Goal: Check status: Check status

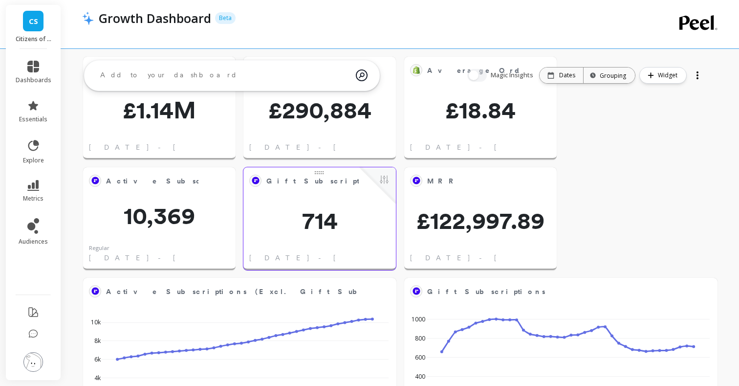
scroll to position [48, 0]
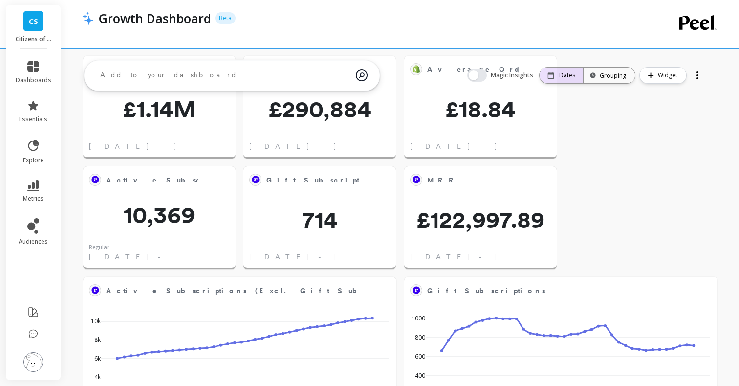
click at [572, 75] on p "Dates" at bounding box center [567, 75] width 16 height 8
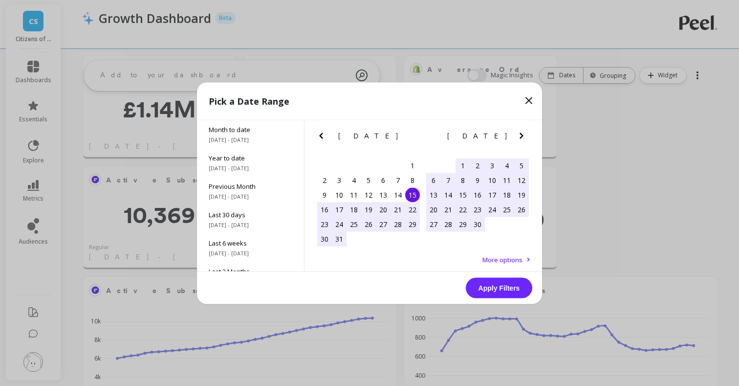
click at [521, 137] on icon "Next Month" at bounding box center [522, 136] width 12 height 12
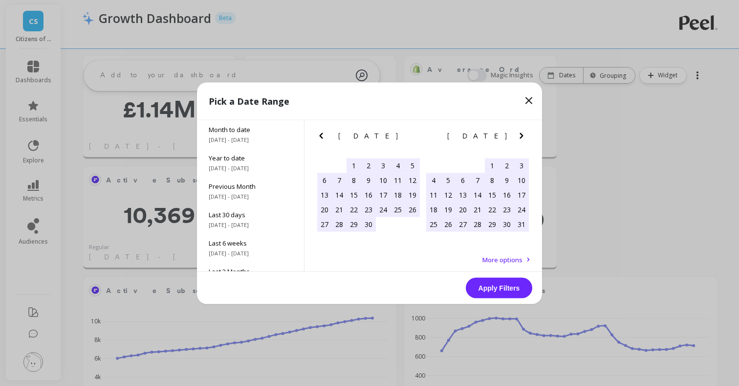
click at [521, 137] on icon "Next Month" at bounding box center [522, 136] width 12 height 12
click at [502, 162] on div "1" at bounding box center [506, 165] width 15 height 15
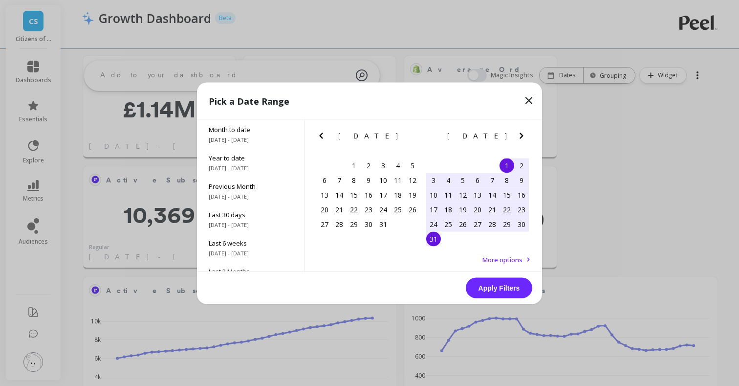
click at [429, 240] on div "31" at bounding box center [433, 238] width 15 height 15
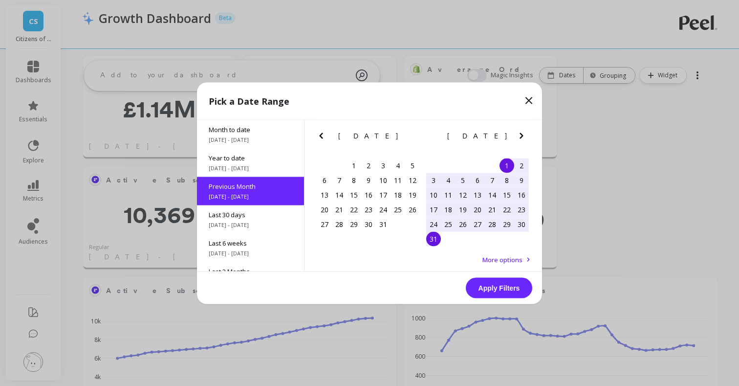
click at [490, 285] on button "Apply Filters" at bounding box center [499, 287] width 66 height 21
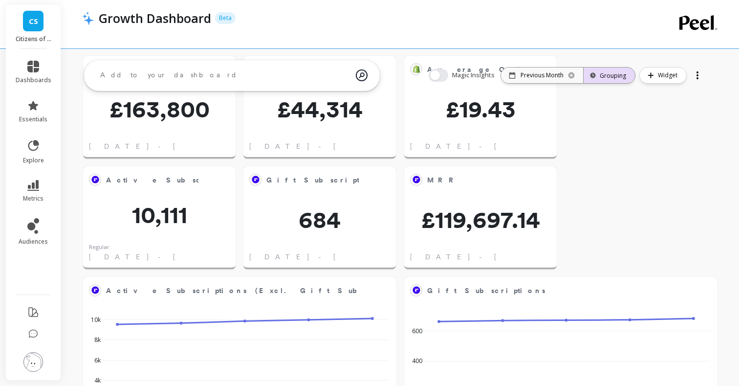
scroll to position [0, 0]
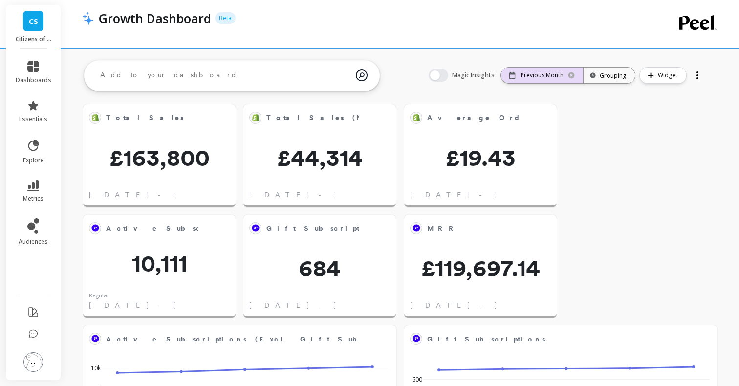
click at [559, 75] on p "Previous Month" at bounding box center [541, 75] width 43 height 8
click at [544, 71] on p "Previous Month" at bounding box center [541, 75] width 43 height 8
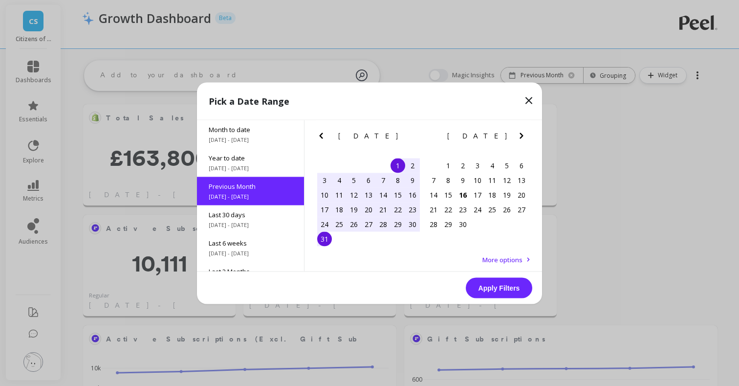
click at [320, 138] on icon "Previous Month" at bounding box center [321, 136] width 12 height 12
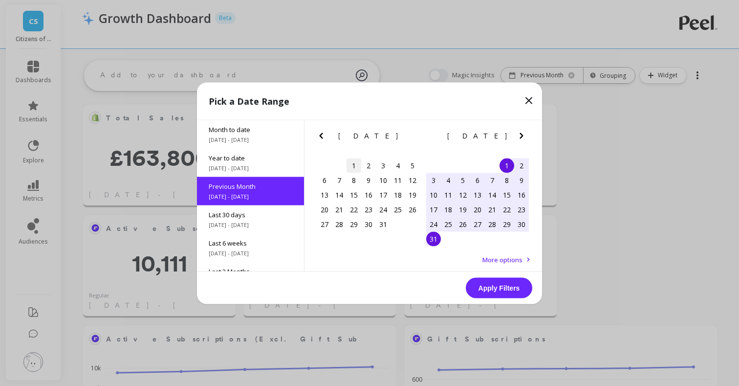
click at [355, 163] on div "1" at bounding box center [353, 165] width 15 height 15
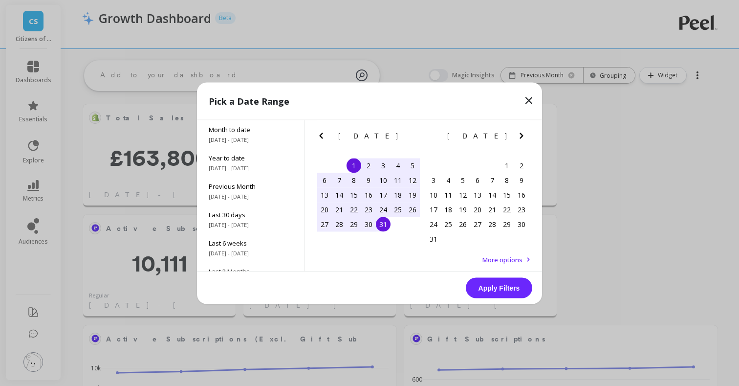
click at [387, 226] on div "31" at bounding box center [383, 223] width 15 height 15
click at [497, 288] on button "Apply Filters" at bounding box center [499, 287] width 66 height 21
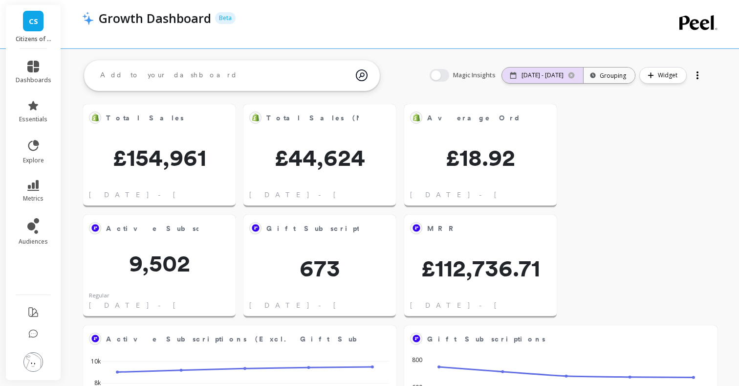
click at [570, 69] on div "[DATE] - [DATE]" at bounding box center [542, 75] width 81 height 16
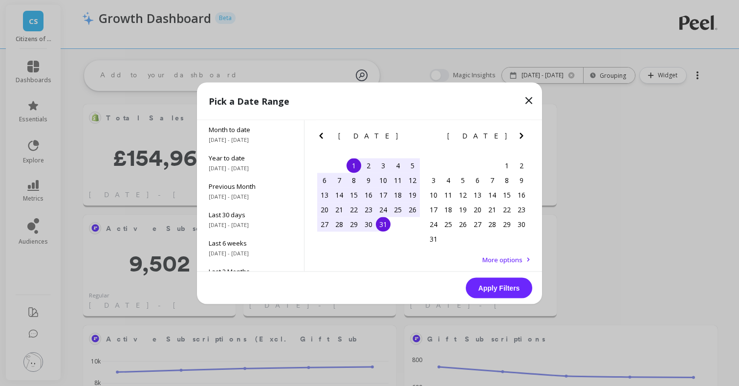
click at [324, 132] on icon "Previous Month" at bounding box center [321, 136] width 12 height 12
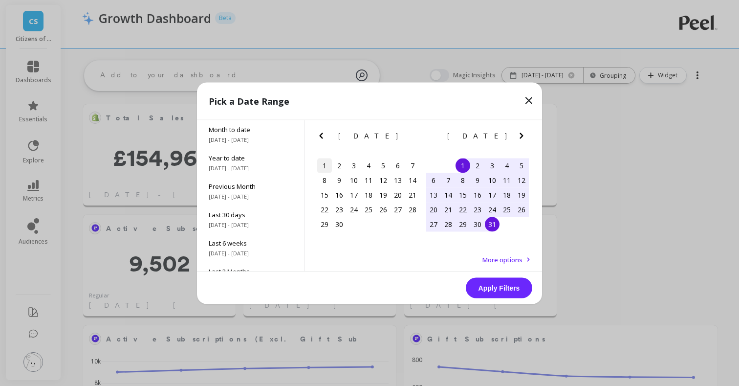
click at [328, 167] on div "1" at bounding box center [324, 165] width 15 height 15
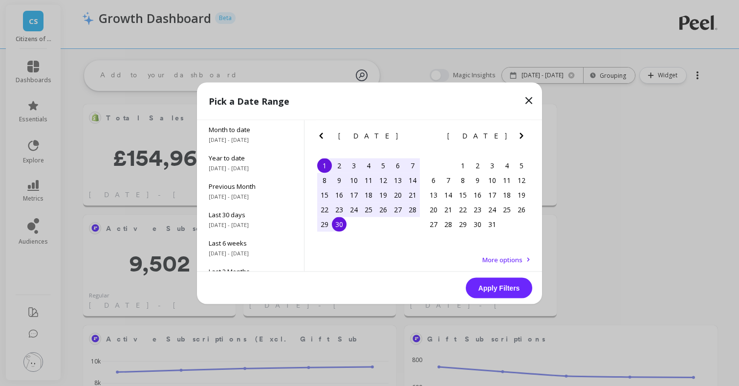
click at [336, 223] on div "30" at bounding box center [339, 223] width 15 height 15
click at [498, 294] on button "Apply Filters" at bounding box center [499, 287] width 66 height 21
